Goal: Information Seeking & Learning: Learn about a topic

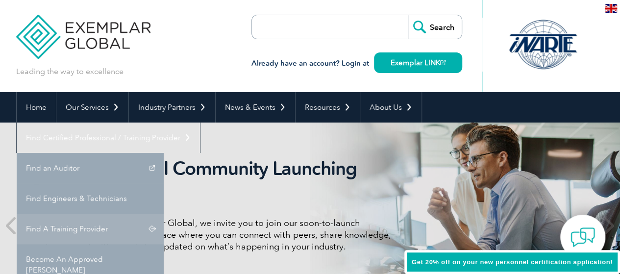
click at [164, 214] on link "Find A Training Provider" at bounding box center [90, 229] width 147 height 30
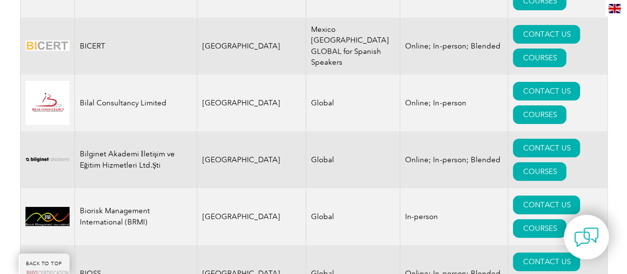
scroll to position [1881, 0]
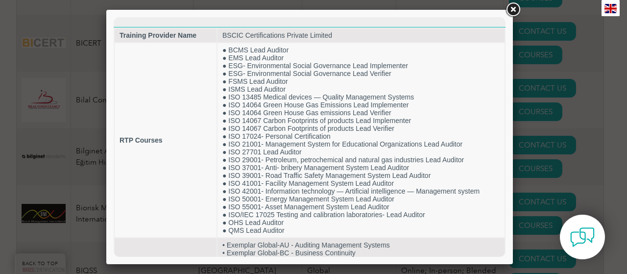
scroll to position [0, 0]
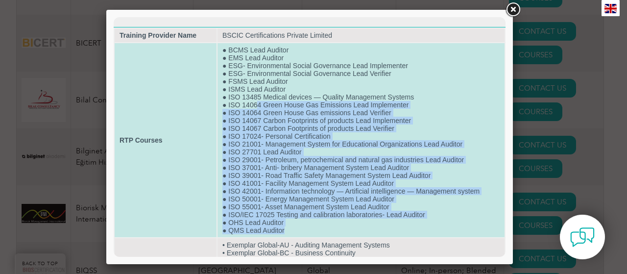
drag, startPoint x: 257, startPoint y: 104, endPoint x: 381, endPoint y: 229, distance: 175.6
click at [381, 229] on td "● BCMS Lead Auditor ● EMS Lead Auditor ● ESG- Environmental Social Governance L…" at bounding box center [360, 140] width 287 height 194
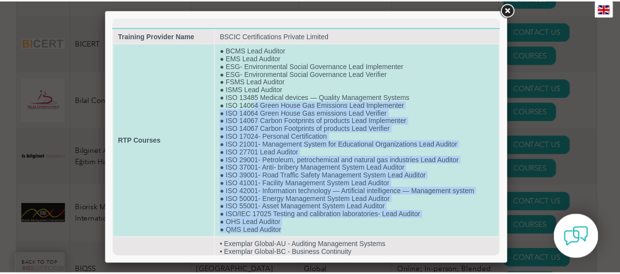
scroll to position [50, 0]
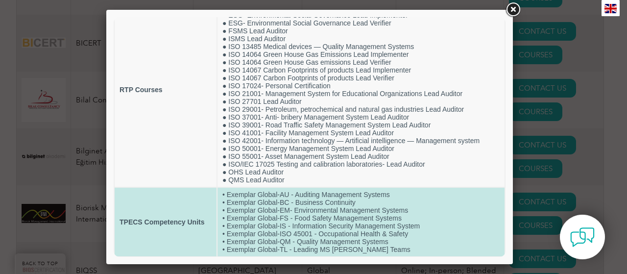
click at [377, 216] on td "• Exemplar Global-AU - Auditing Management Systems • Exemplar Global-BC - Busin…" at bounding box center [360, 222] width 287 height 69
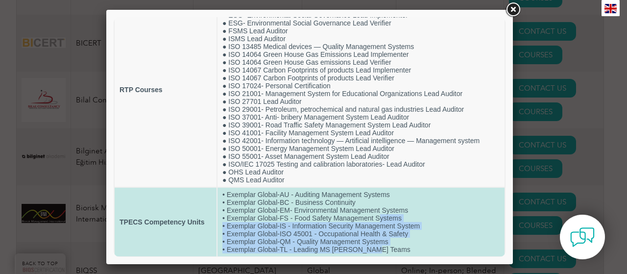
drag, startPoint x: 377, startPoint y: 216, endPoint x: 377, endPoint y: 248, distance: 32.3
click at [377, 248] on td "• Exemplar Global-AU - Auditing Management Systems • Exemplar Global-BC - Busin…" at bounding box center [360, 222] width 287 height 69
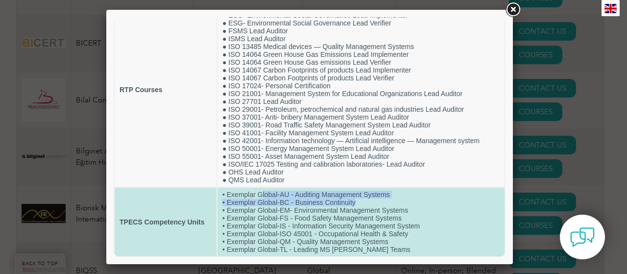
drag, startPoint x: 394, startPoint y: 205, endPoint x: 261, endPoint y: 197, distance: 133.0
click at [261, 197] on td "• Exemplar Global-AU - Auditing Management Systems • Exemplar Global-BC - Busin…" at bounding box center [360, 222] width 287 height 69
click at [296, 216] on td "• Exemplar Global-AU - Auditing Management Systems • Exemplar Global-BC - Busin…" at bounding box center [360, 222] width 287 height 69
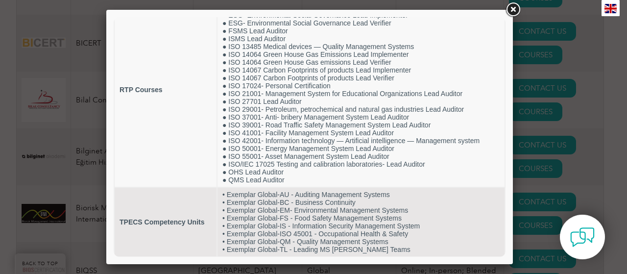
click at [513, 8] on link at bounding box center [513, 10] width 18 height 18
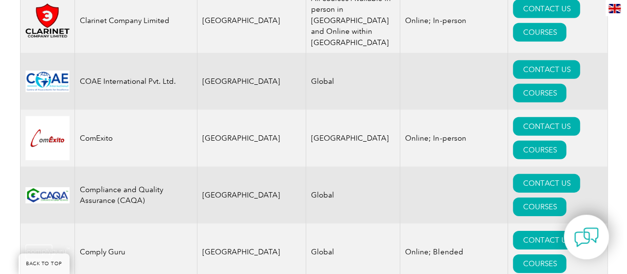
scroll to position [3350, 0]
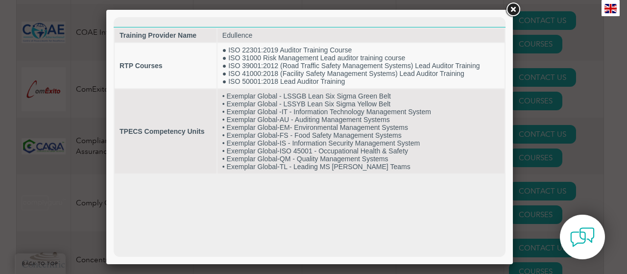
scroll to position [0, 0]
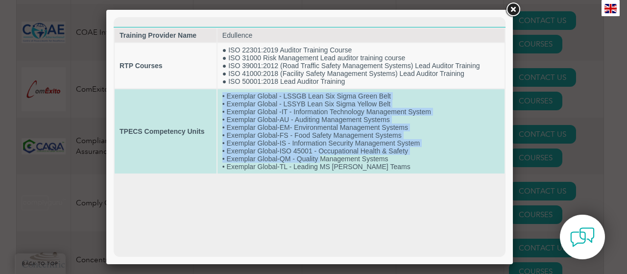
drag, startPoint x: 319, startPoint y: 162, endPoint x: 222, endPoint y: 91, distance: 120.5
click at [222, 91] on td "• Exemplar Global - LSSGB Lean Six Sigma Green Belt • Exemplar Global - LSSYB L…" at bounding box center [360, 131] width 287 height 84
click at [253, 125] on td "• Exemplar Global - LSSGB Lean Six Sigma Green Belt • Exemplar Global - LSSYB L…" at bounding box center [360, 131] width 287 height 84
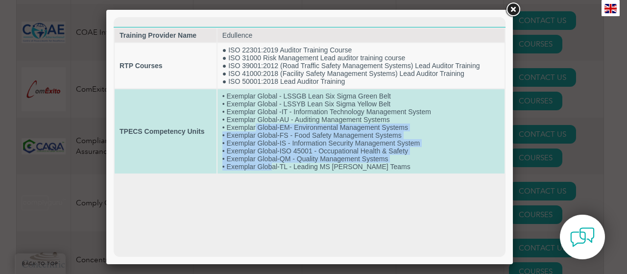
drag, startPoint x: 255, startPoint y: 127, endPoint x: 272, endPoint y: 167, distance: 43.7
click at [272, 167] on td "• Exemplar Global - LSSGB Lean Six Sigma Green Belt • Exemplar Global - LSSYB L…" at bounding box center [360, 131] width 287 height 84
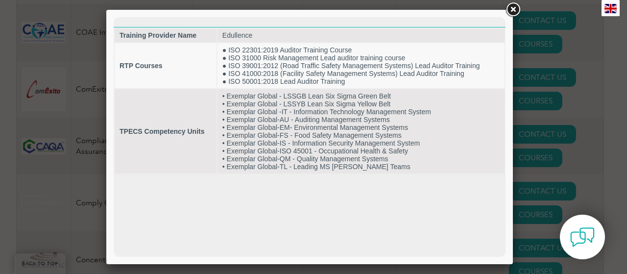
click at [516, 11] on link at bounding box center [513, 10] width 18 height 18
